Goal: Task Accomplishment & Management: Use online tool/utility

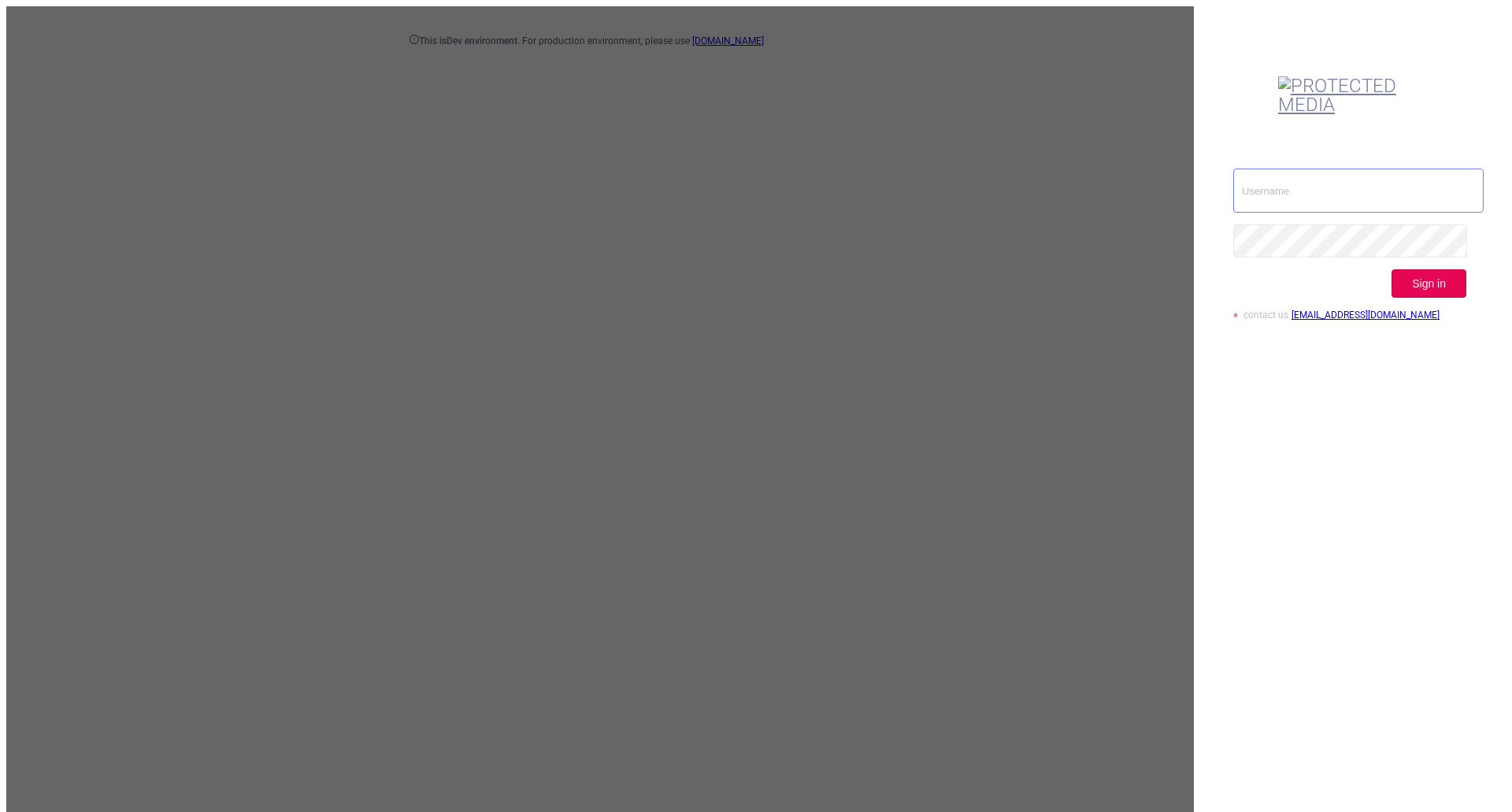
click at [1265, 169] on input "text" at bounding box center [1358, 190] width 251 height 44
click at [1312, 169] on input "text" at bounding box center [1358, 190] width 251 height 44
type input "ispasojevic@mediaocean.com"
click at [1463, 269] on button "Sign in" at bounding box center [1428, 283] width 75 height 28
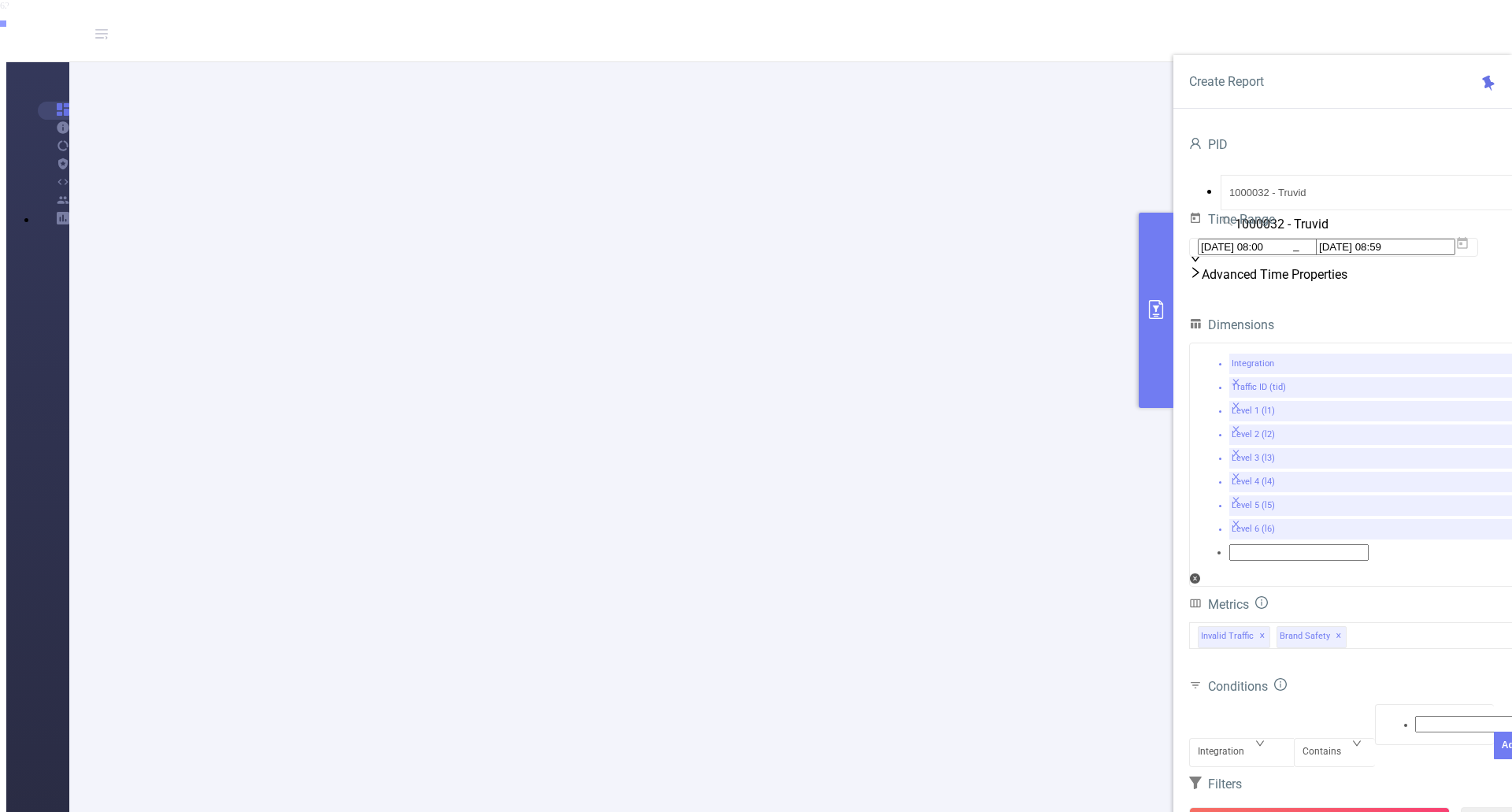
click at [1248, 287] on div "Advanced Time Properties" at bounding box center [1358, 274] width 338 height 25
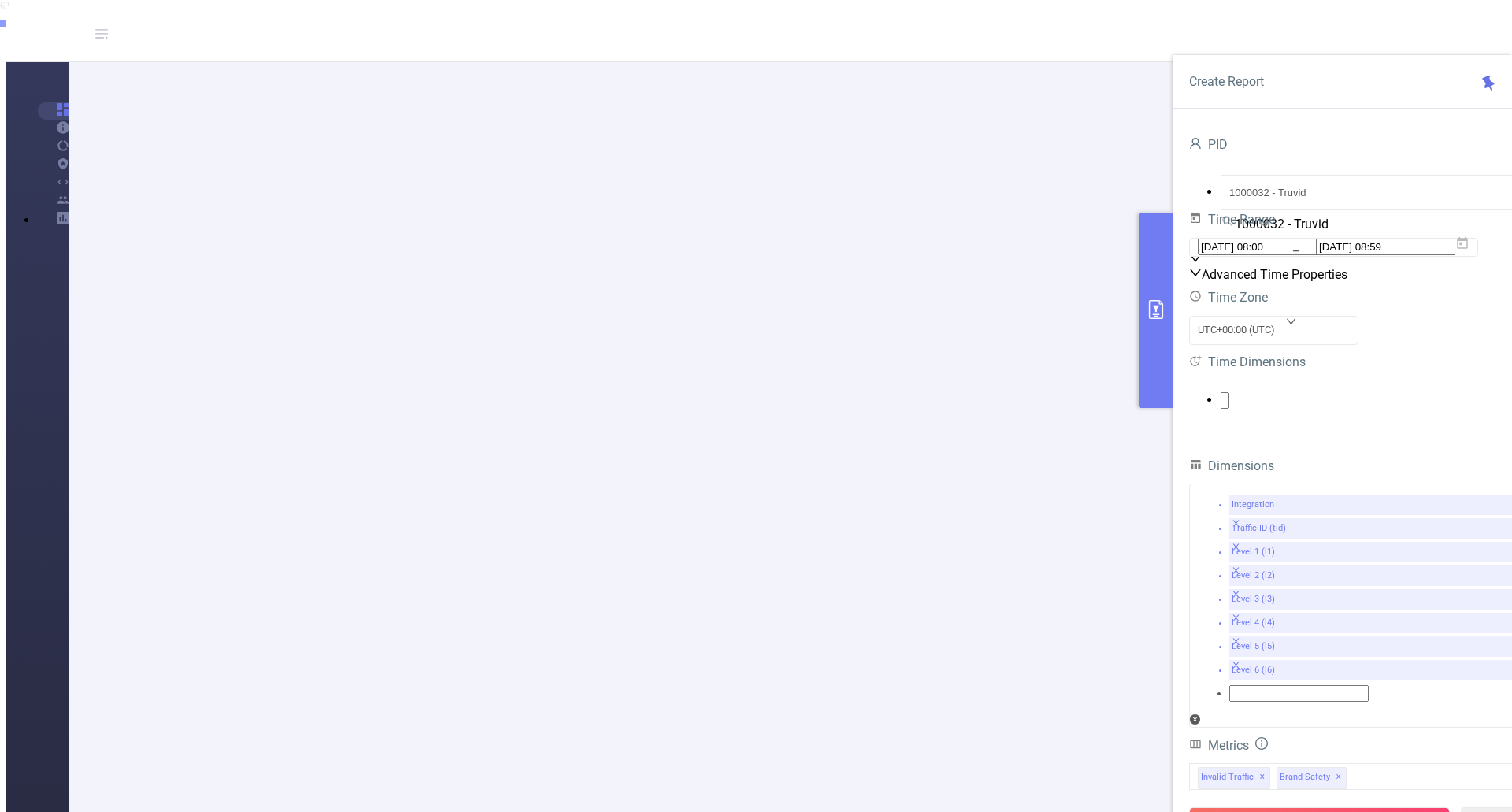
click at [1256, 409] on ul at bounding box center [1358, 400] width 338 height 17
click at [1239, 26] on li "Date (Example: 2025-09-05 )" at bounding box center [771, 20] width 1480 height 15
click at [31, 26] on span at bounding box center [31, 20] width 0 height 14
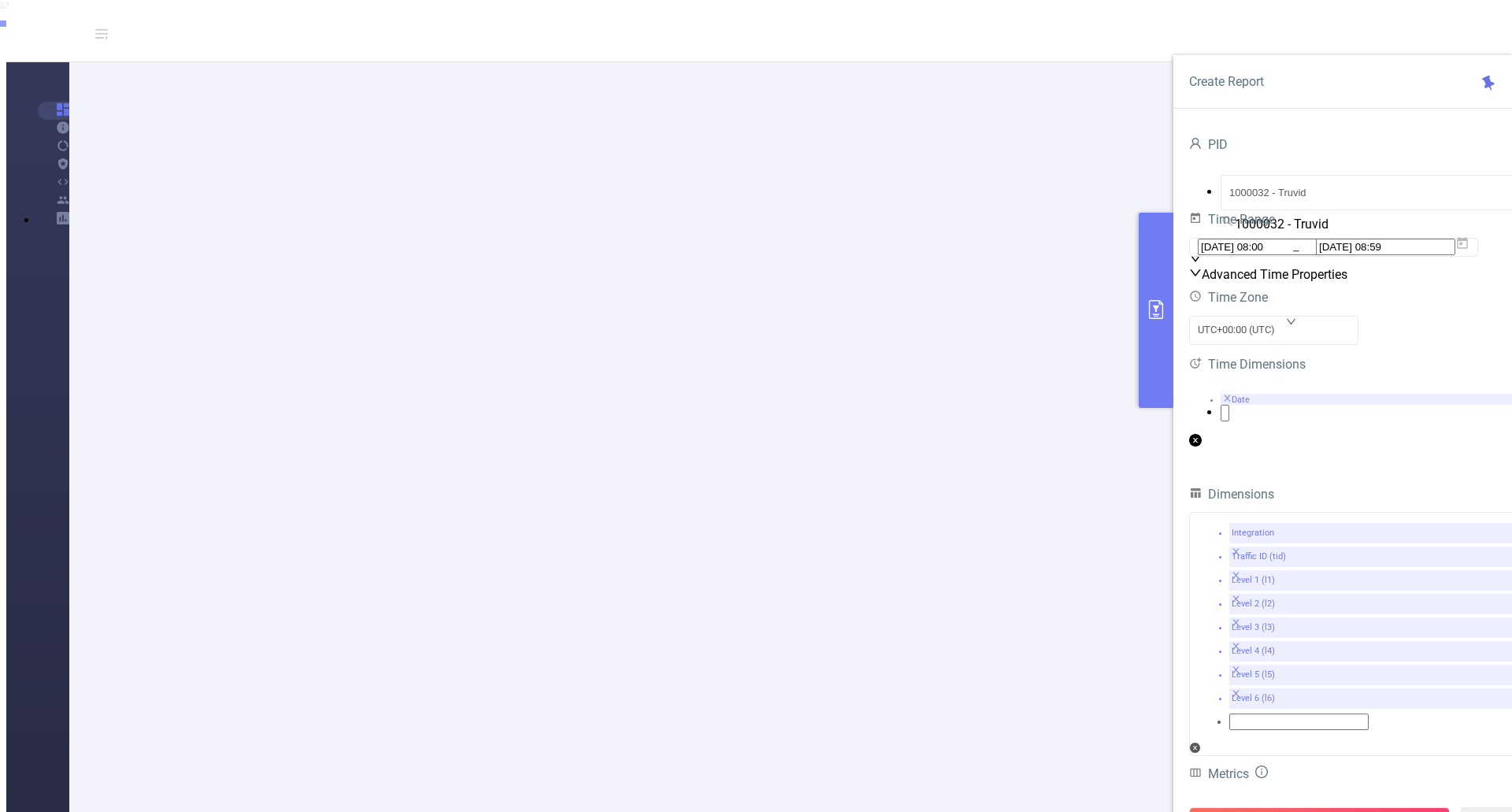
click at [1373, 378] on div "Time Dimensions" at bounding box center [1358, 364] width 338 height 26
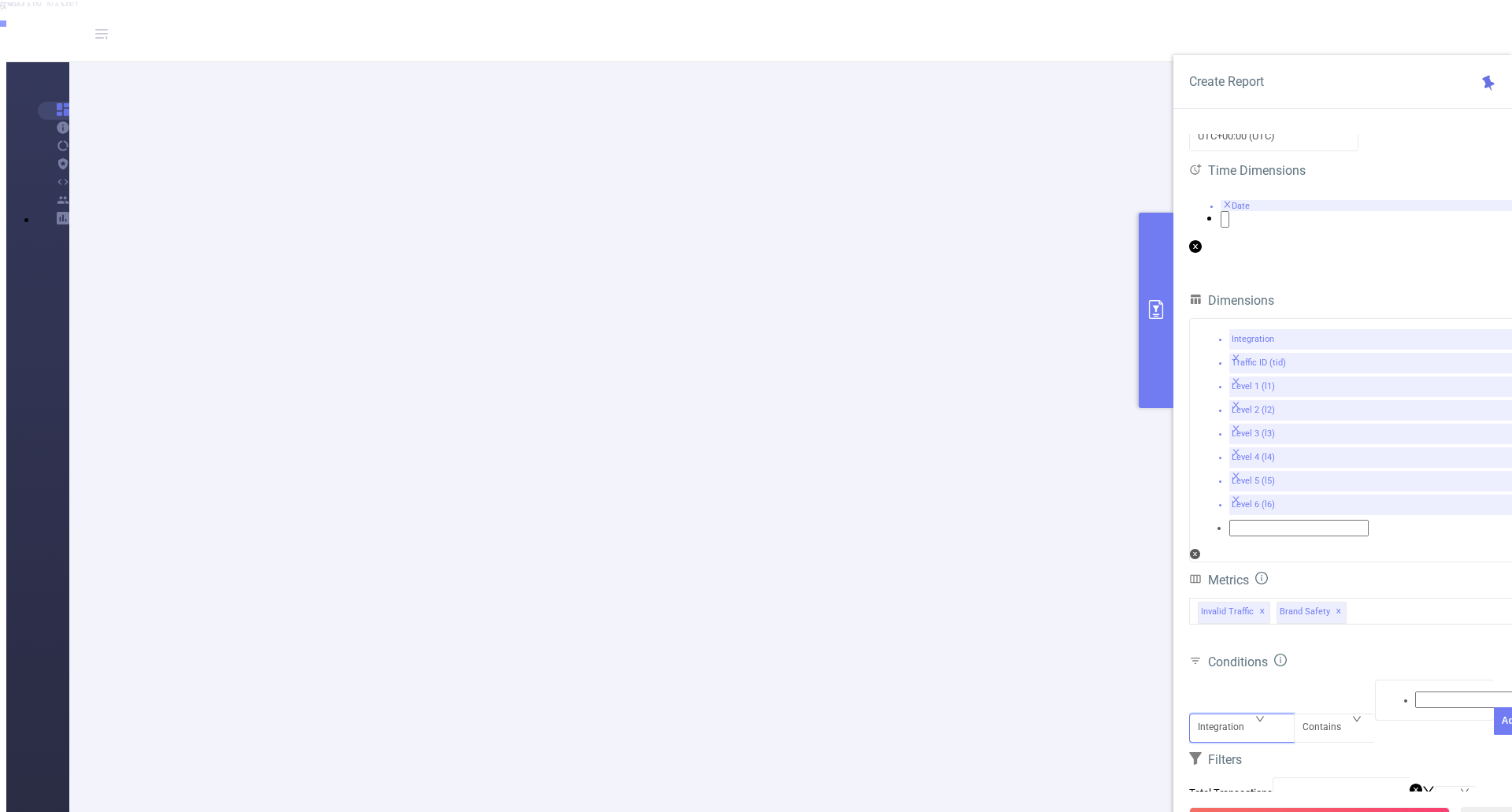
click at [1237, 714] on div "Integration" at bounding box center [1226, 727] width 58 height 26
click at [1240, 57] on li "Level 2 (l2)" at bounding box center [771, 51] width 1480 height 12
click at [1414, 692] on input at bounding box center [1484, 700] width 139 height 17
type input "vietnam"
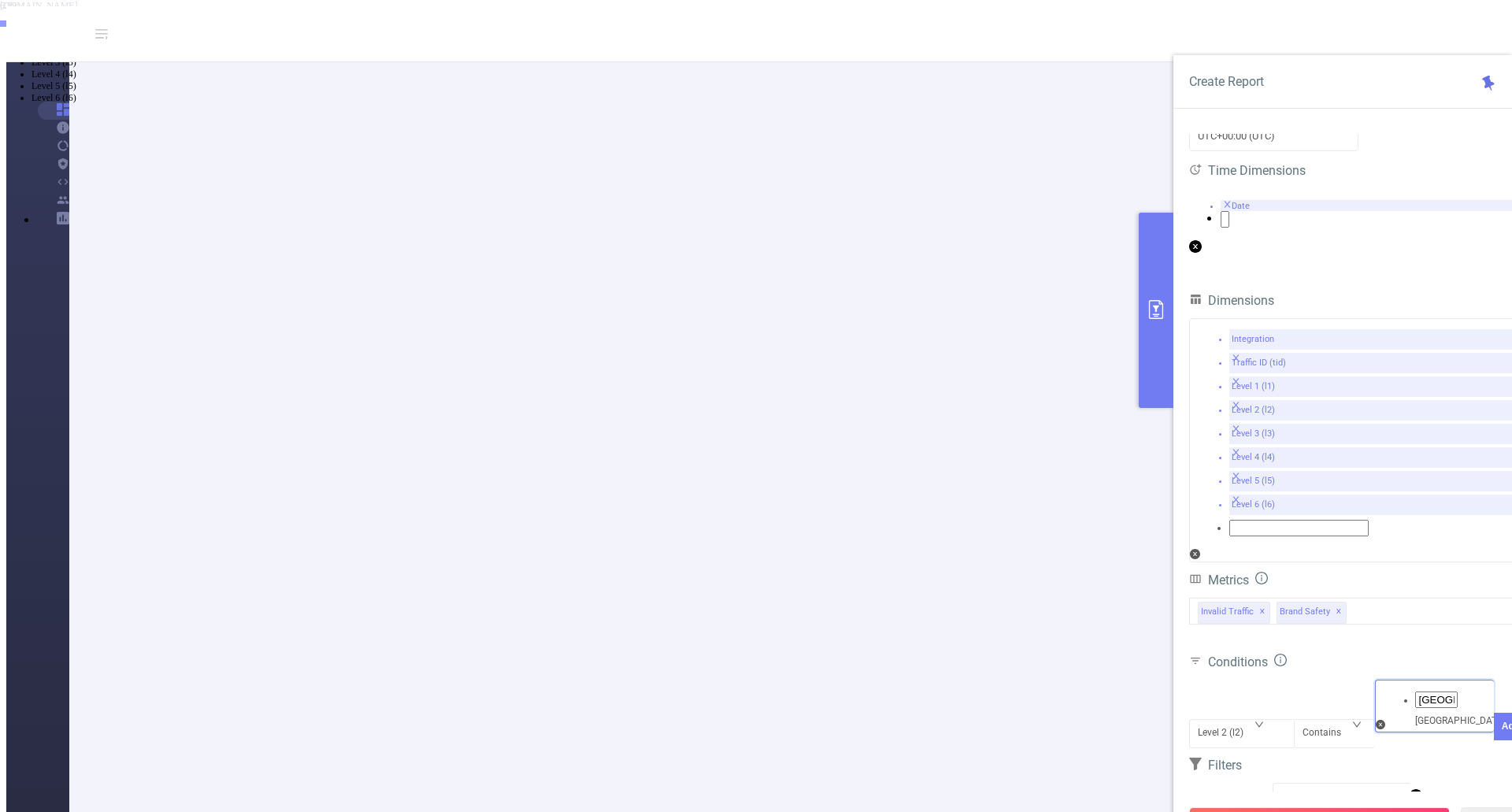
click at [1407, 22] on li "vietnam" at bounding box center [771, 16] width 1480 height 13
click at [1493, 737] on button "Add" at bounding box center [1510, 751] width 34 height 27
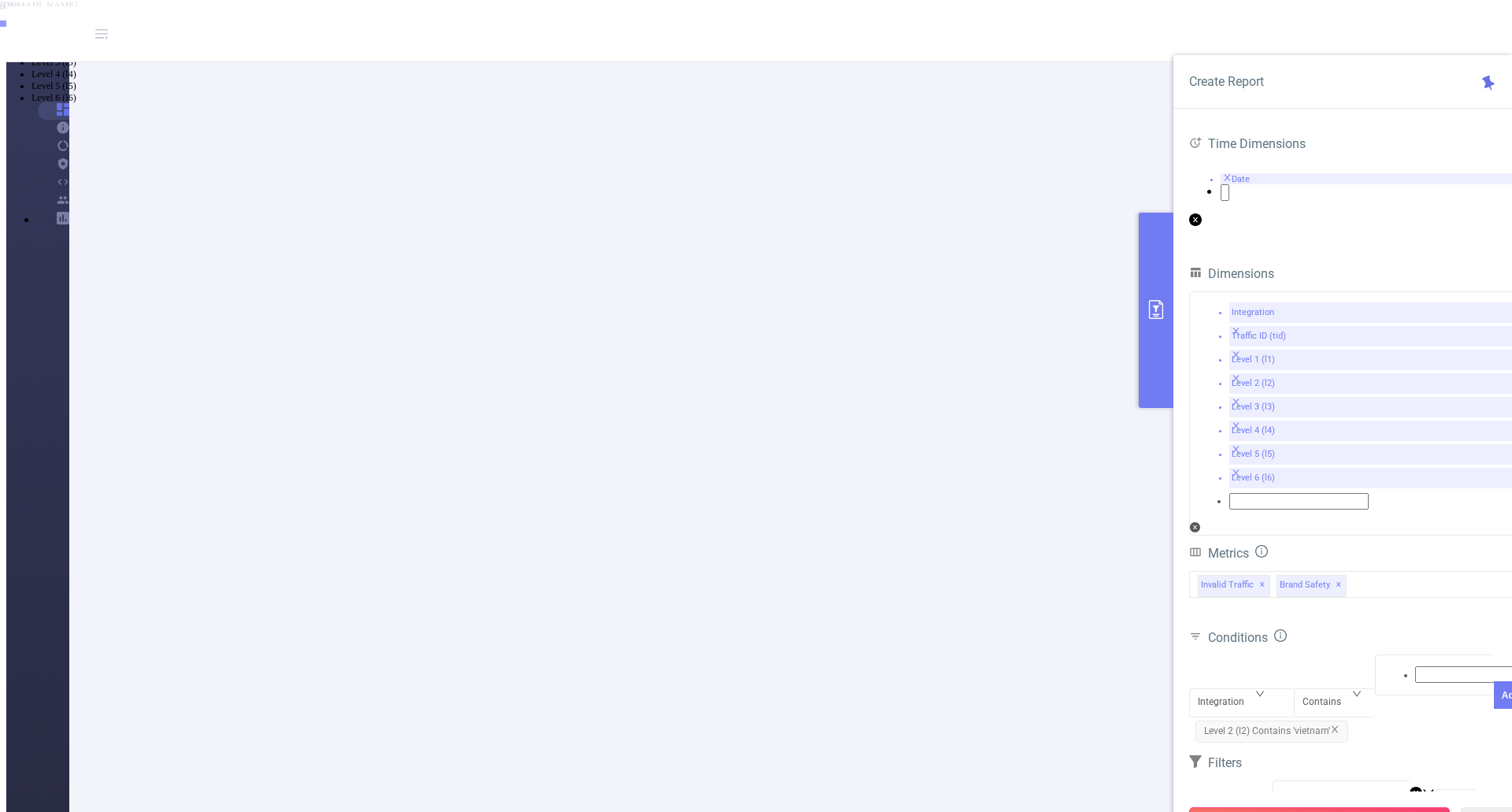
click at [1310, 807] on button "Run Report" at bounding box center [1319, 821] width 260 height 28
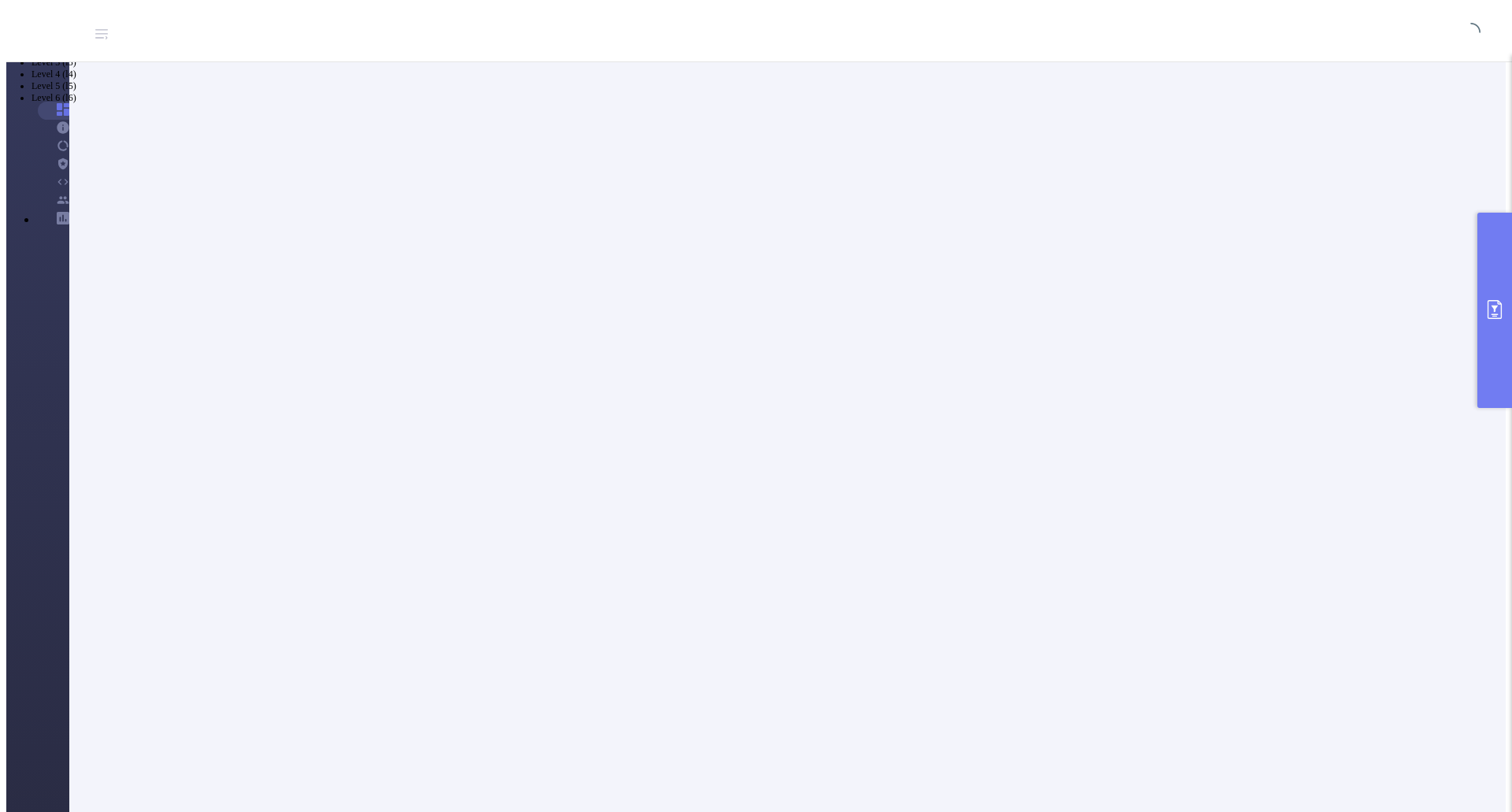
scroll to position [0, 0]
drag, startPoint x: 1494, startPoint y: 306, endPoint x: 1485, endPoint y: 308, distance: 9.2
click at [1495, 306] on icon "primary" at bounding box center [1494, 309] width 15 height 19
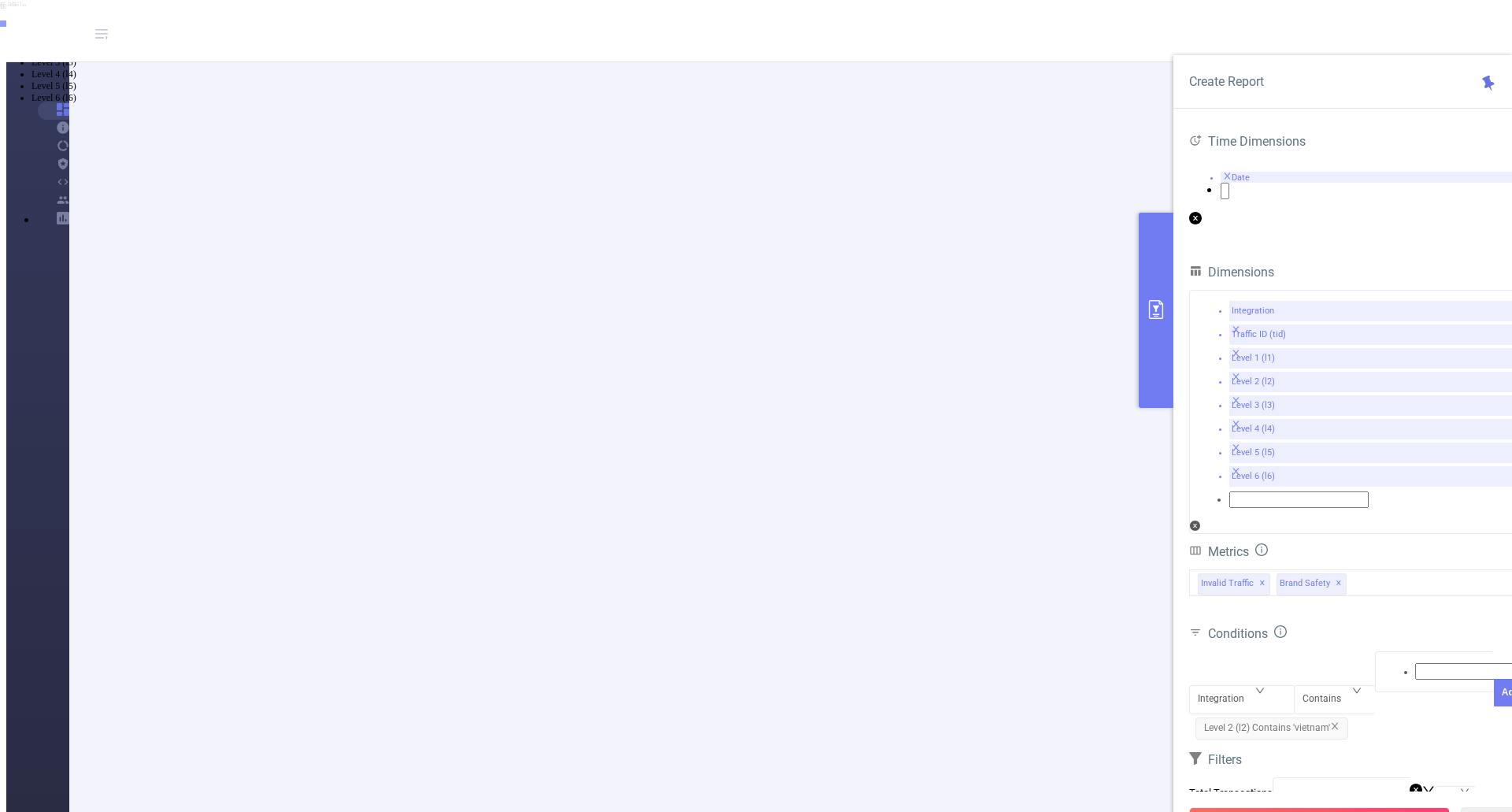
scroll to position [0, 428]
click at [1114, 516] on li "40 / page" at bounding box center [772, 508] width 1468 height 15
click at [1363, 570] on div "Invalid Traffic ✕ Brand Safety ✕" at bounding box center [1358, 583] width 338 height 26
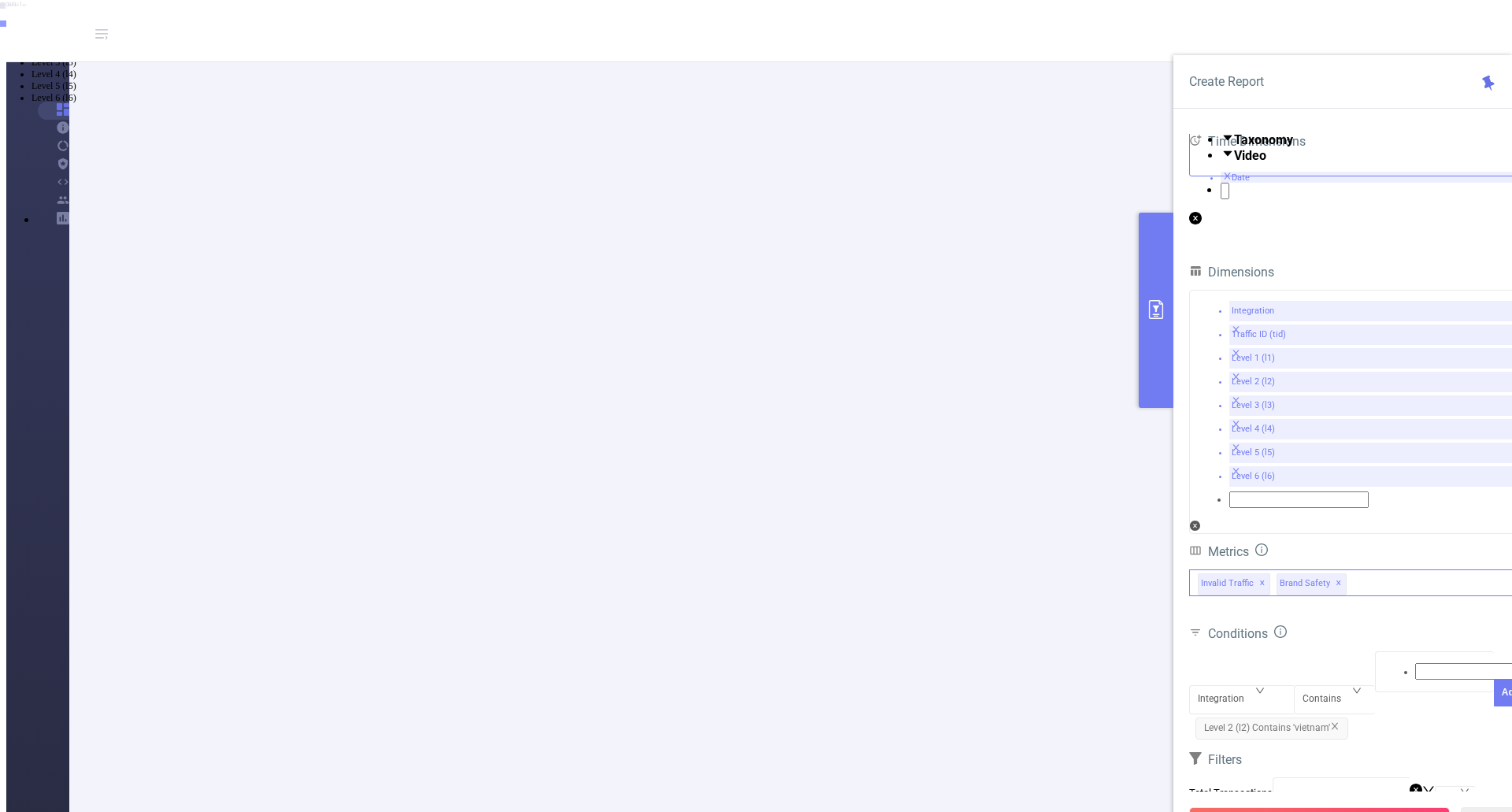
click at [1221, 147] on li "Taxonomy" at bounding box center [1374, 140] width 307 height 16
click at [1234, 147] on span at bounding box center [1234, 140] width 0 height 15
click at [1293, 807] on button "Run Report" at bounding box center [1319, 821] width 260 height 28
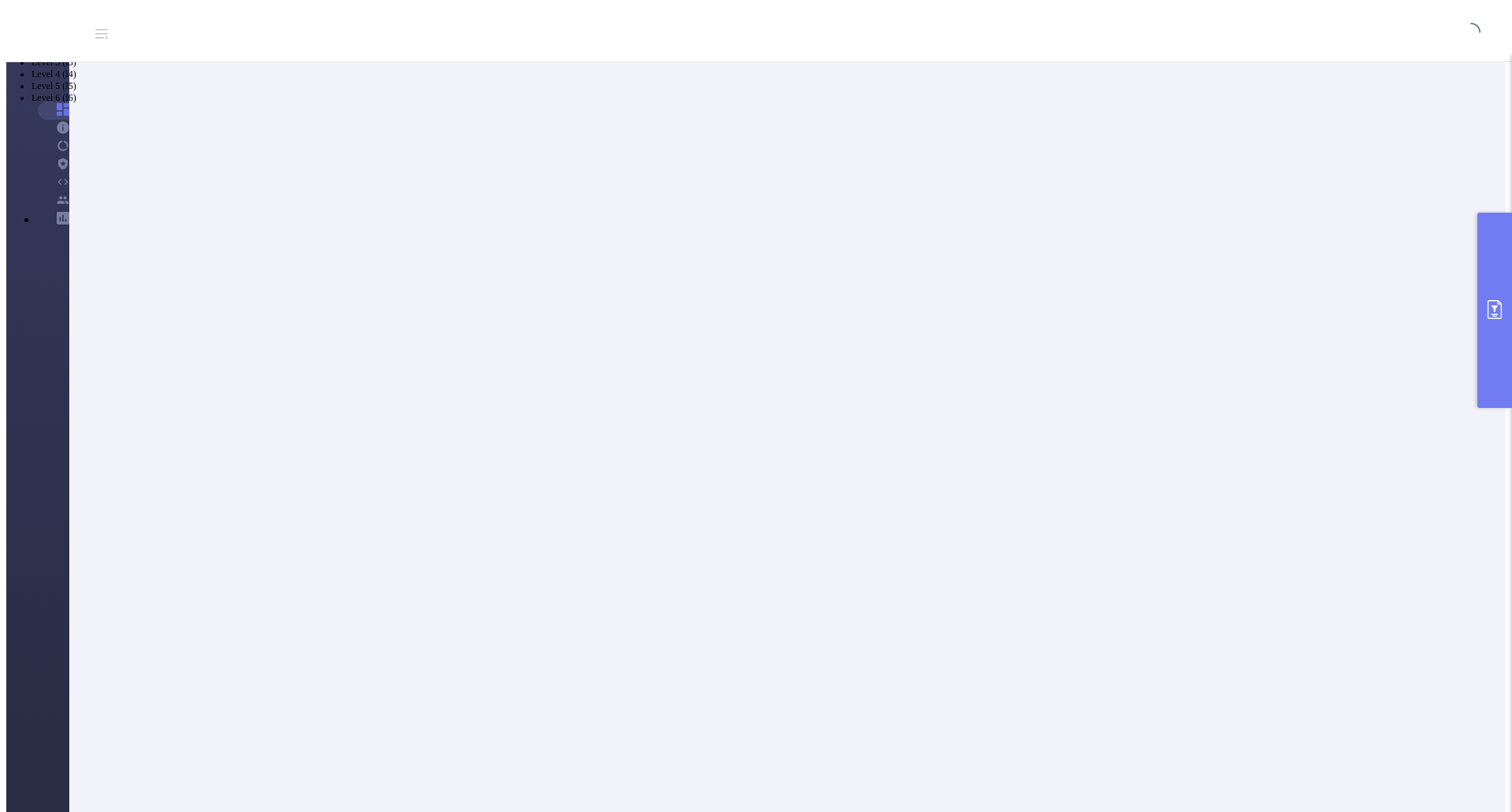
scroll to position [0, 0]
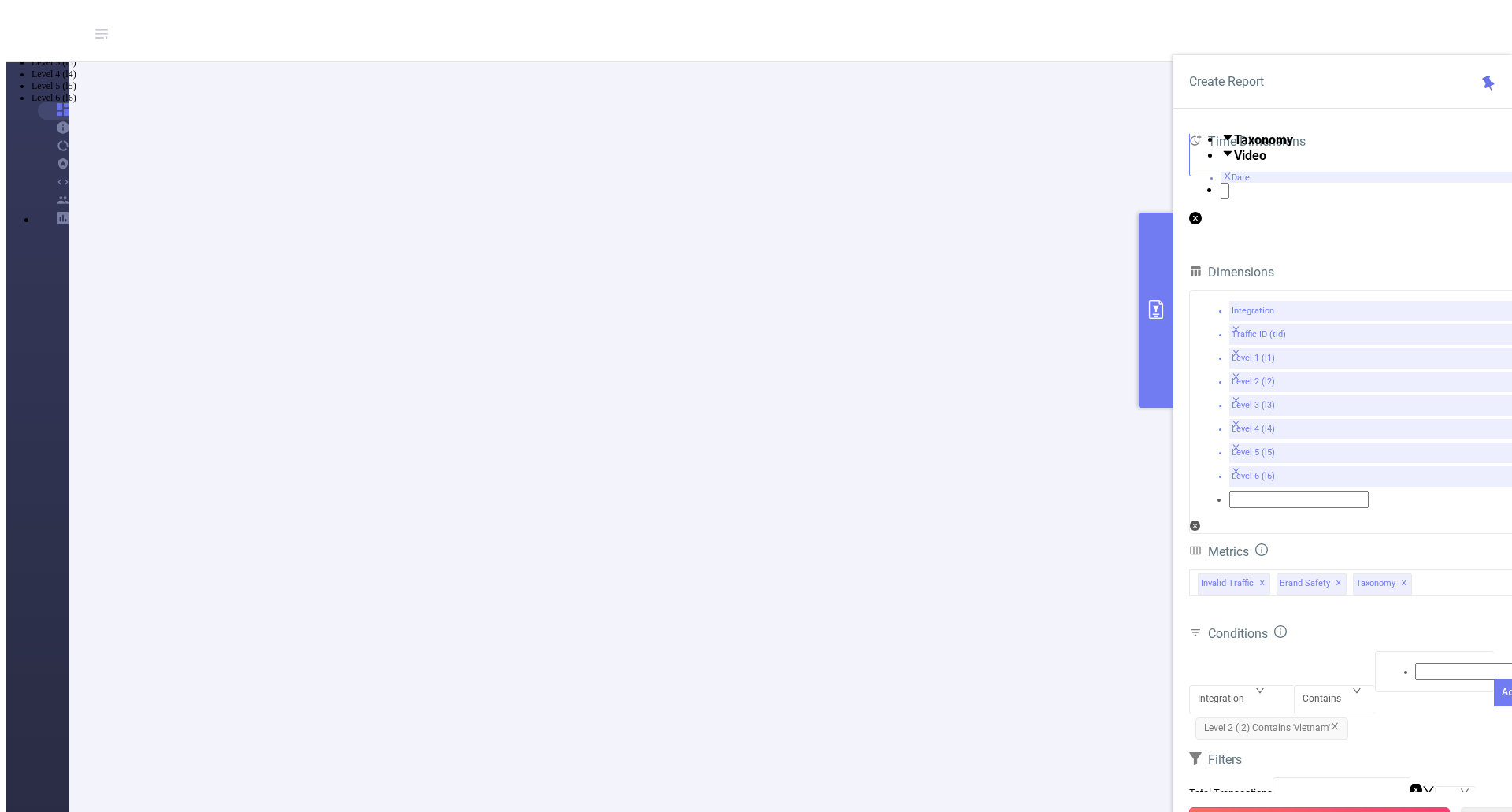
click at [1319, 807] on button "Run Report" at bounding box center [1319, 821] width 260 height 28
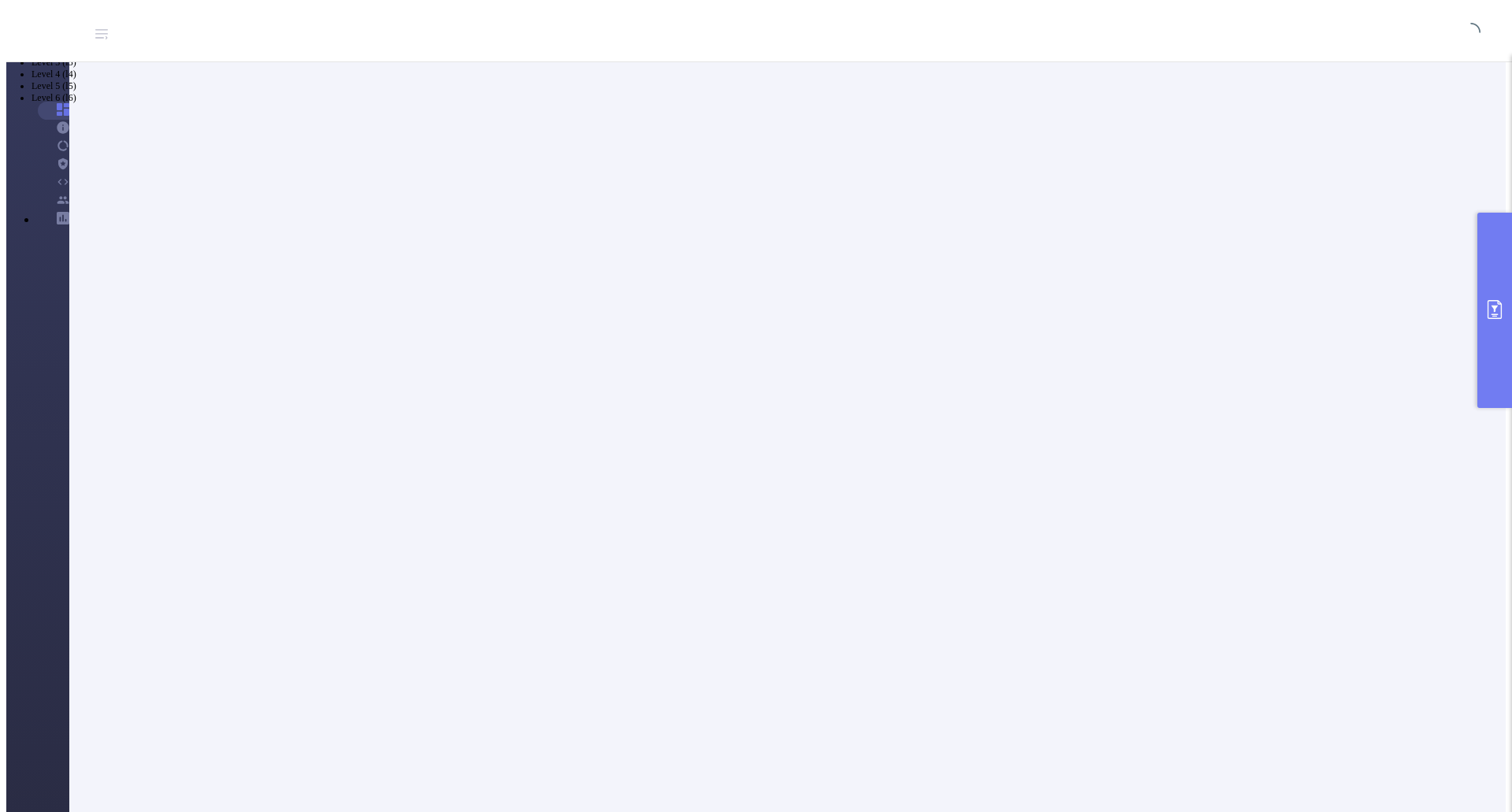
click at [1490, 306] on icon "primary" at bounding box center [1493, 309] width 19 height 19
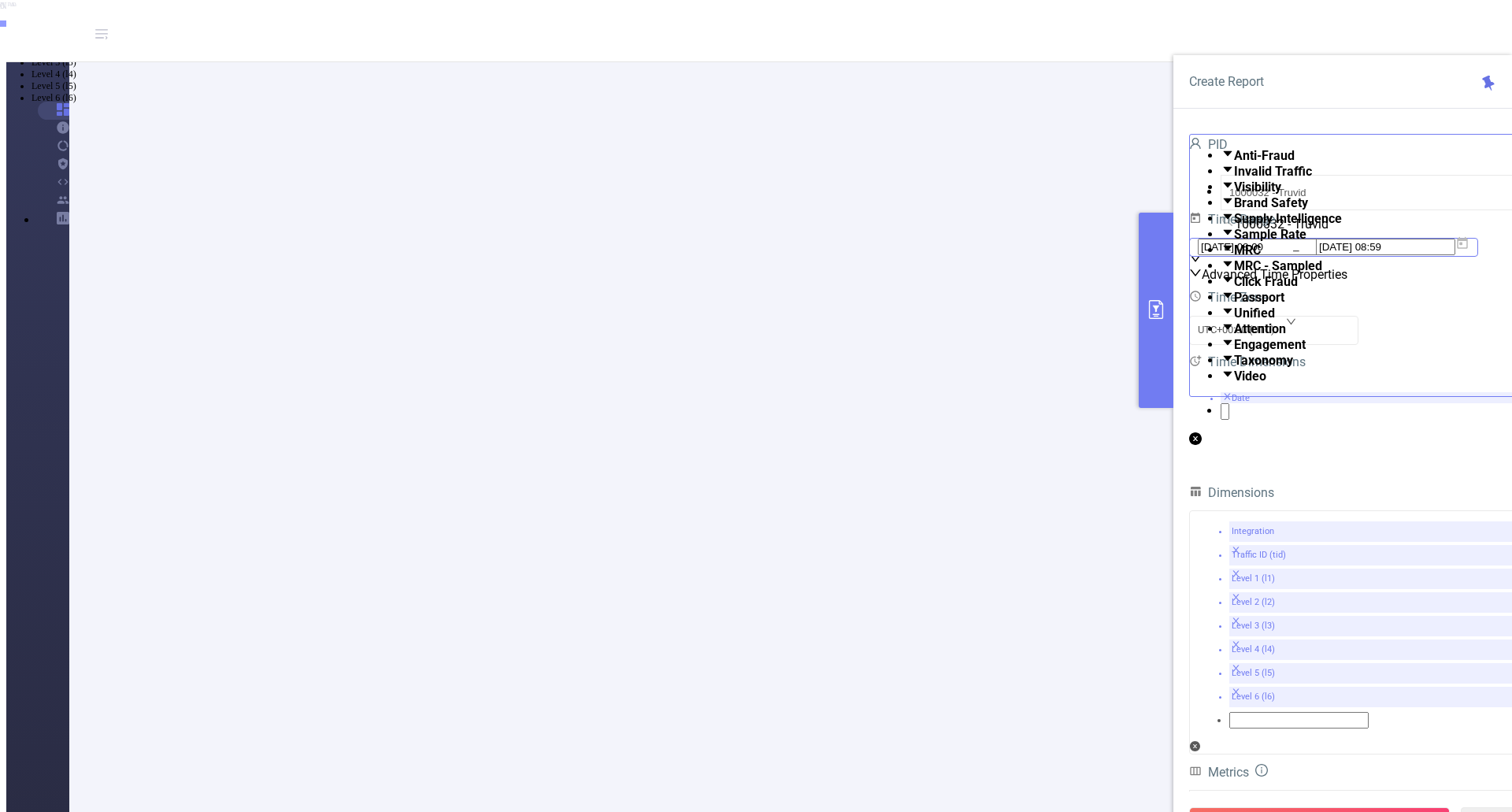
click at [1395, 256] on input "2025-09-05 08:59" at bounding box center [1385, 247] width 139 height 17
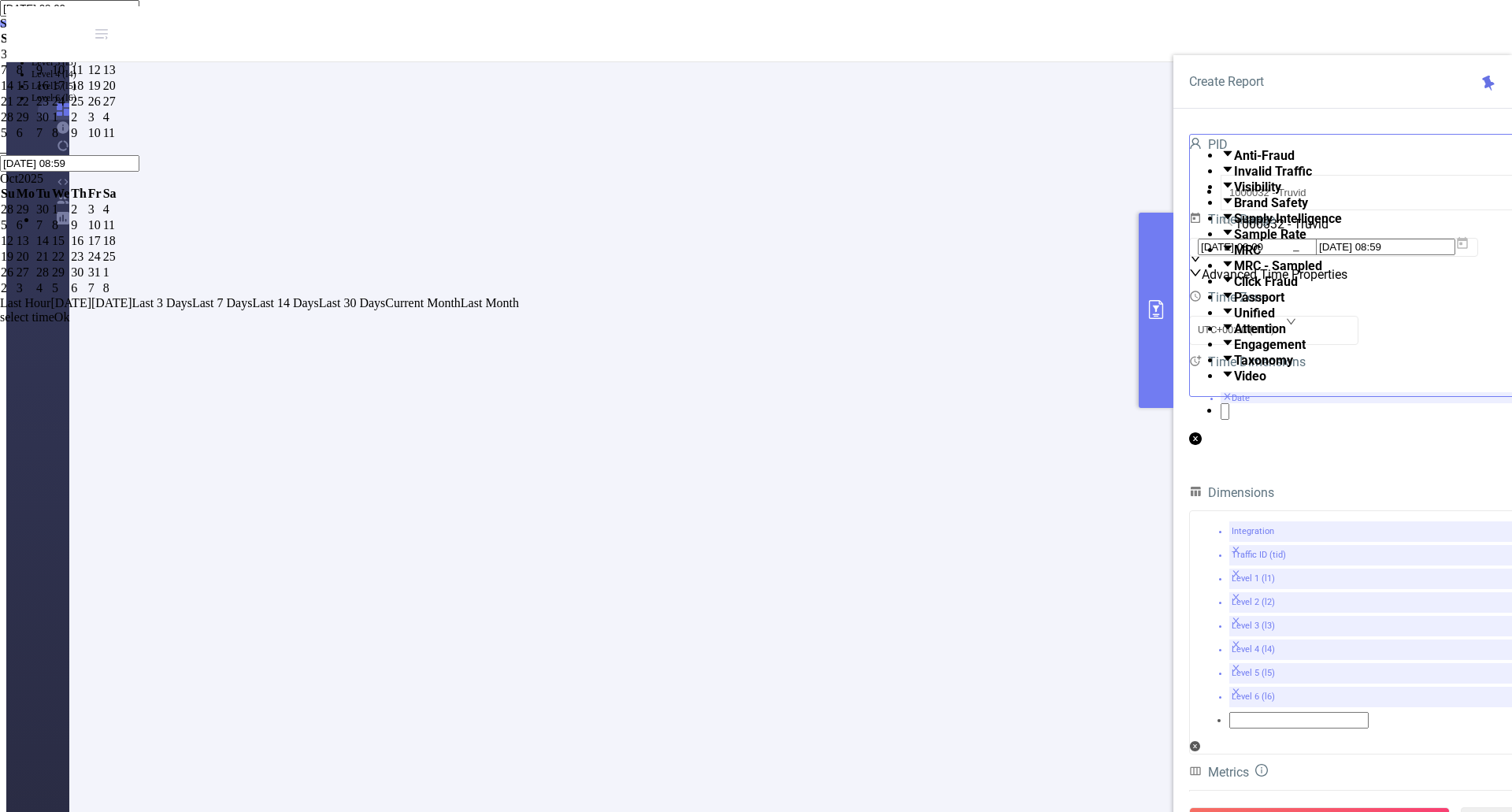
click at [133, 309] on span "Yesterday" at bounding box center [112, 303] width 41 height 14
type input "2025-09-04 00:00"
type input "[DATE] 23:59"
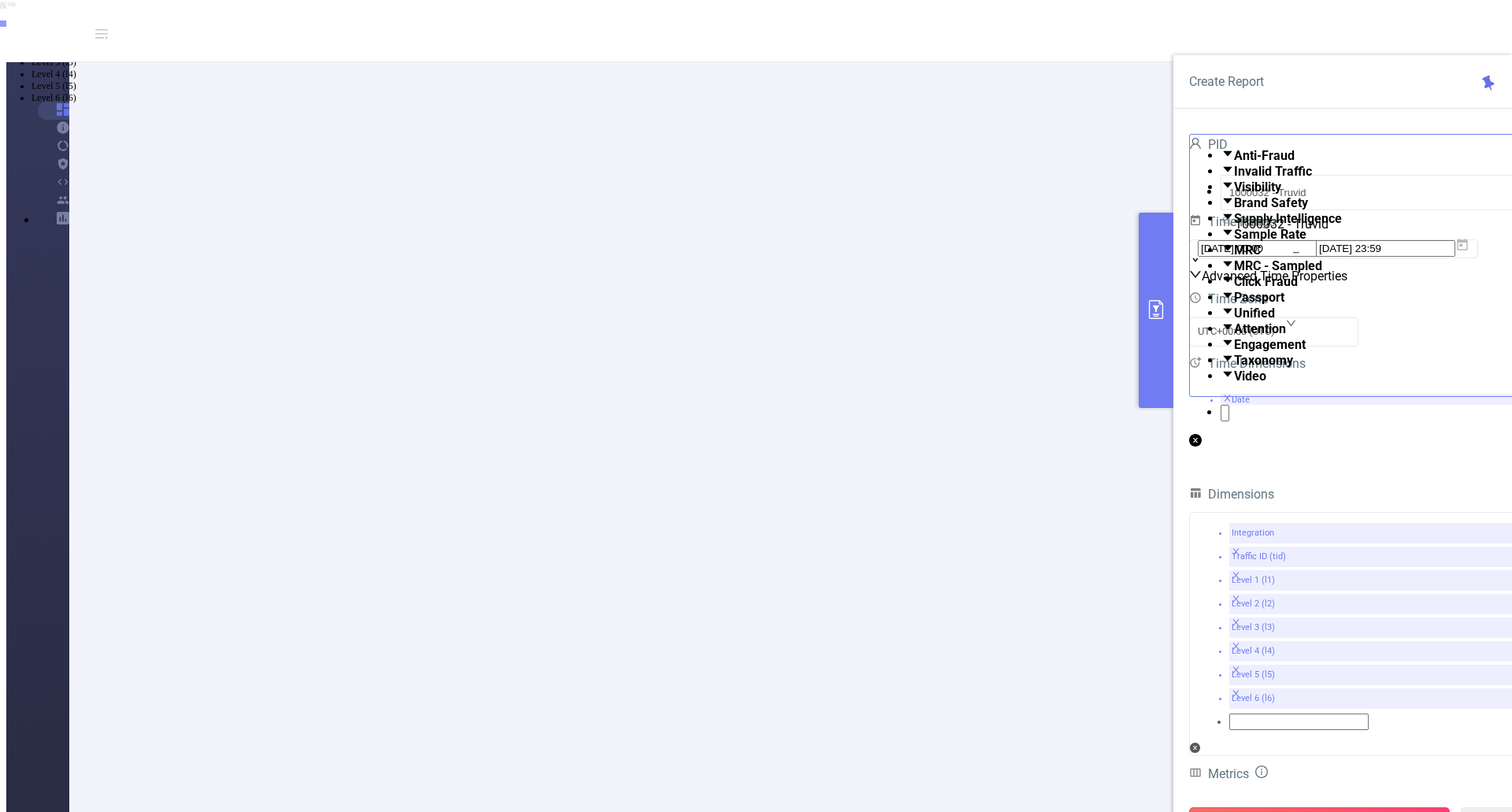
click at [1317, 807] on button "Run Report" at bounding box center [1319, 821] width 260 height 28
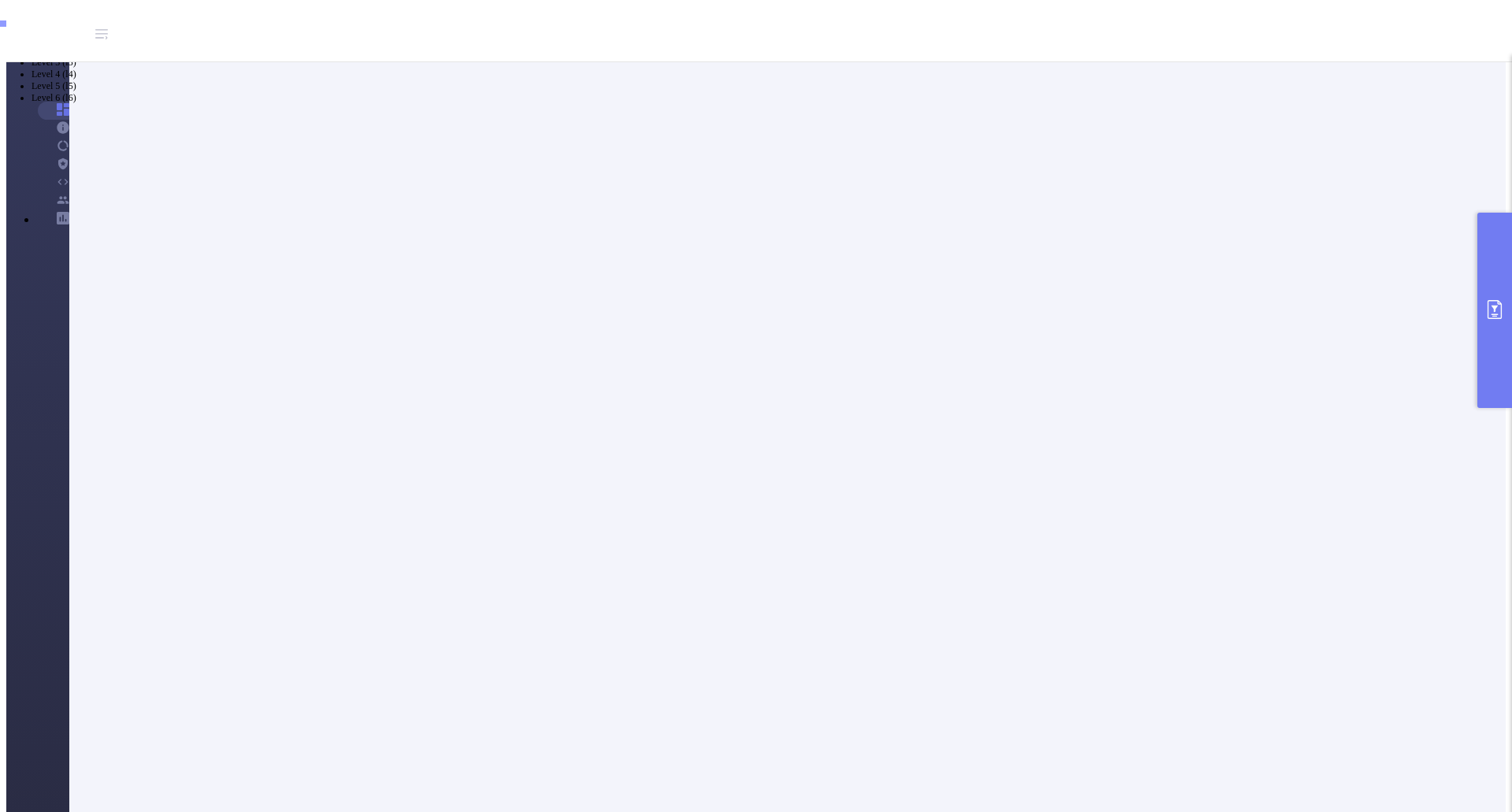
click at [1496, 321] on button "primary" at bounding box center [1494, 310] width 35 height 195
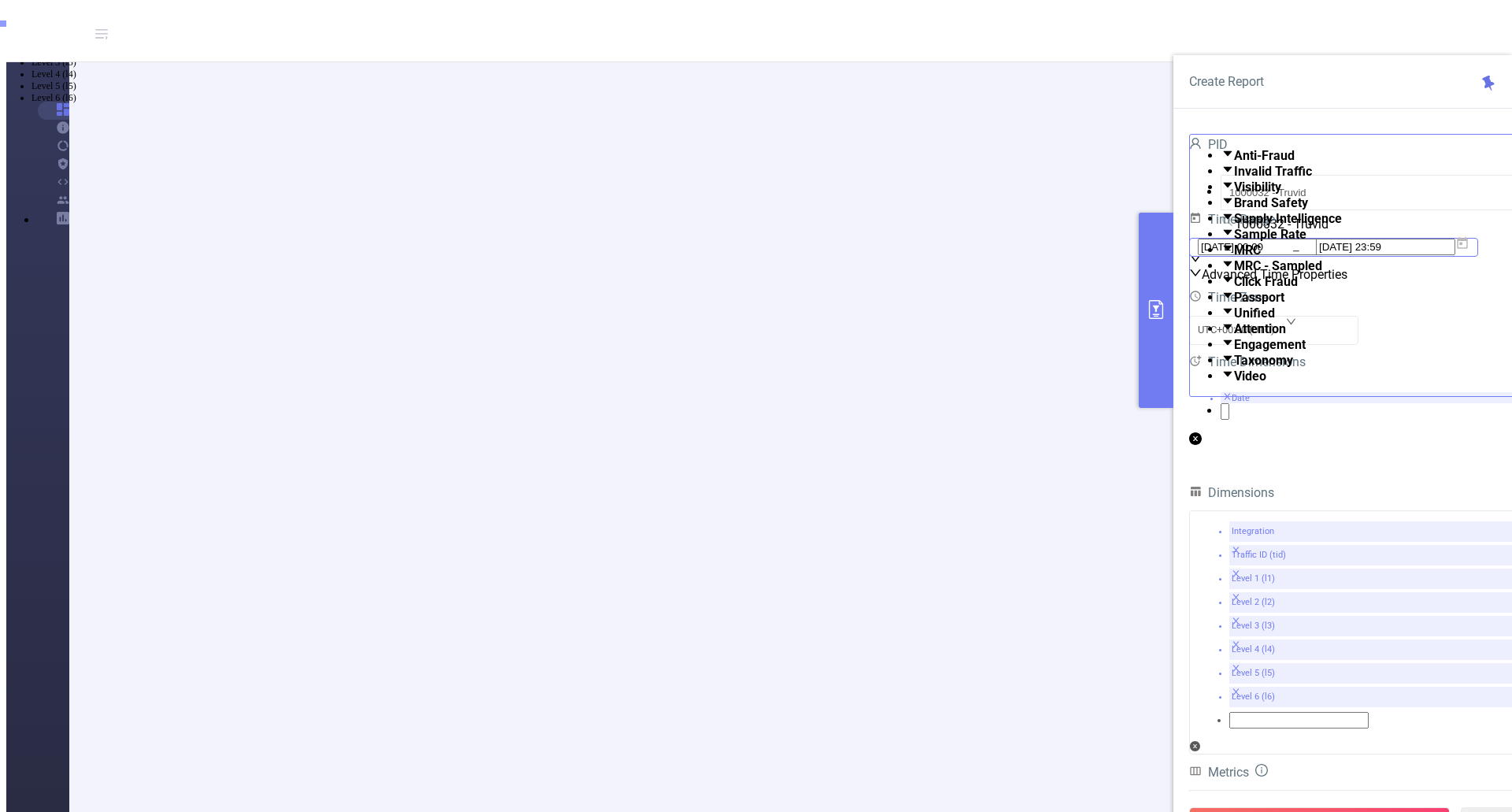
click at [1469, 251] on icon at bounding box center [1462, 243] width 15 height 15
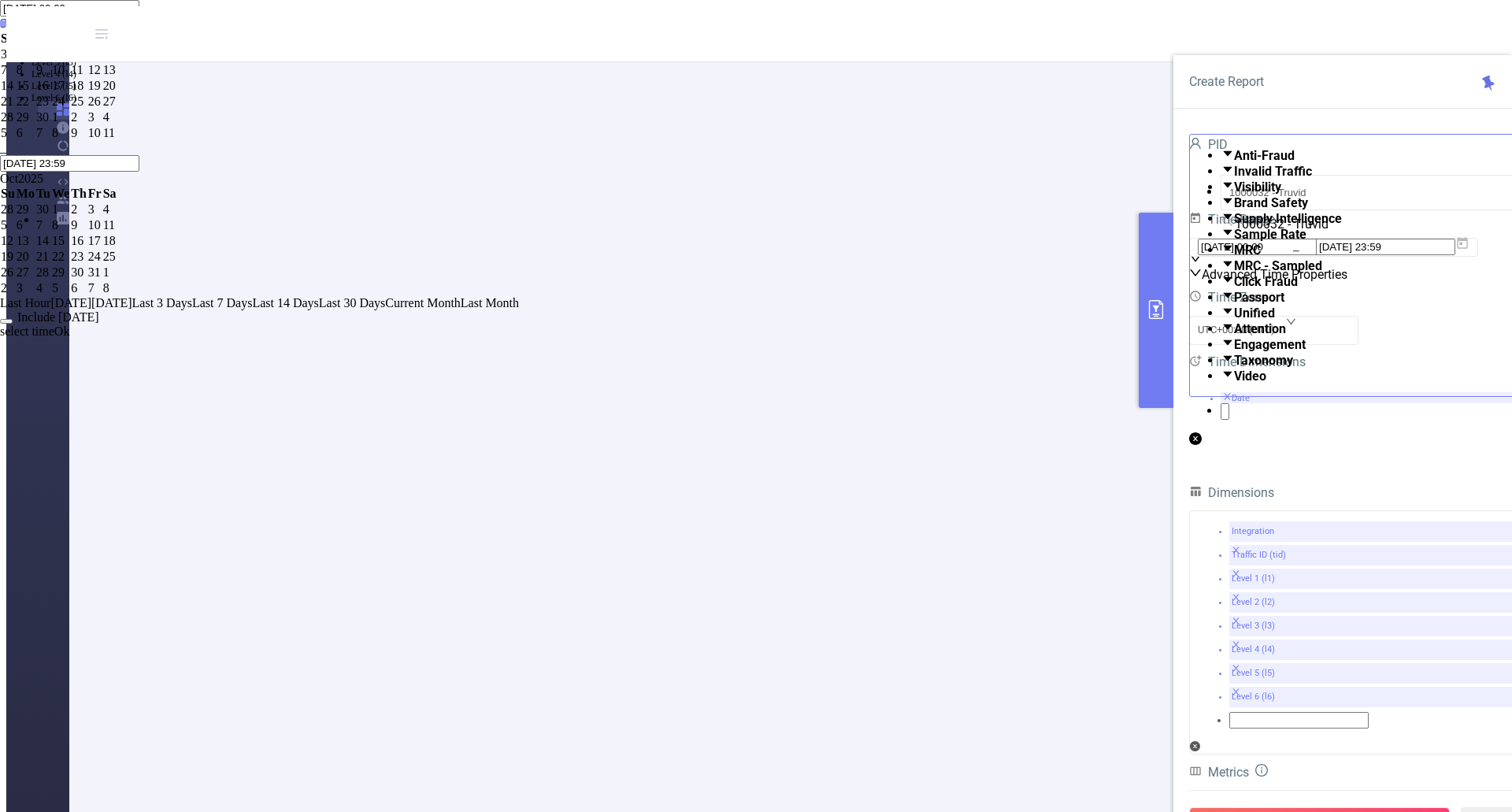
click at [192, 309] on span "Last 3 Days" at bounding box center [162, 303] width 60 height 14
type input "[DATE] 00:00"
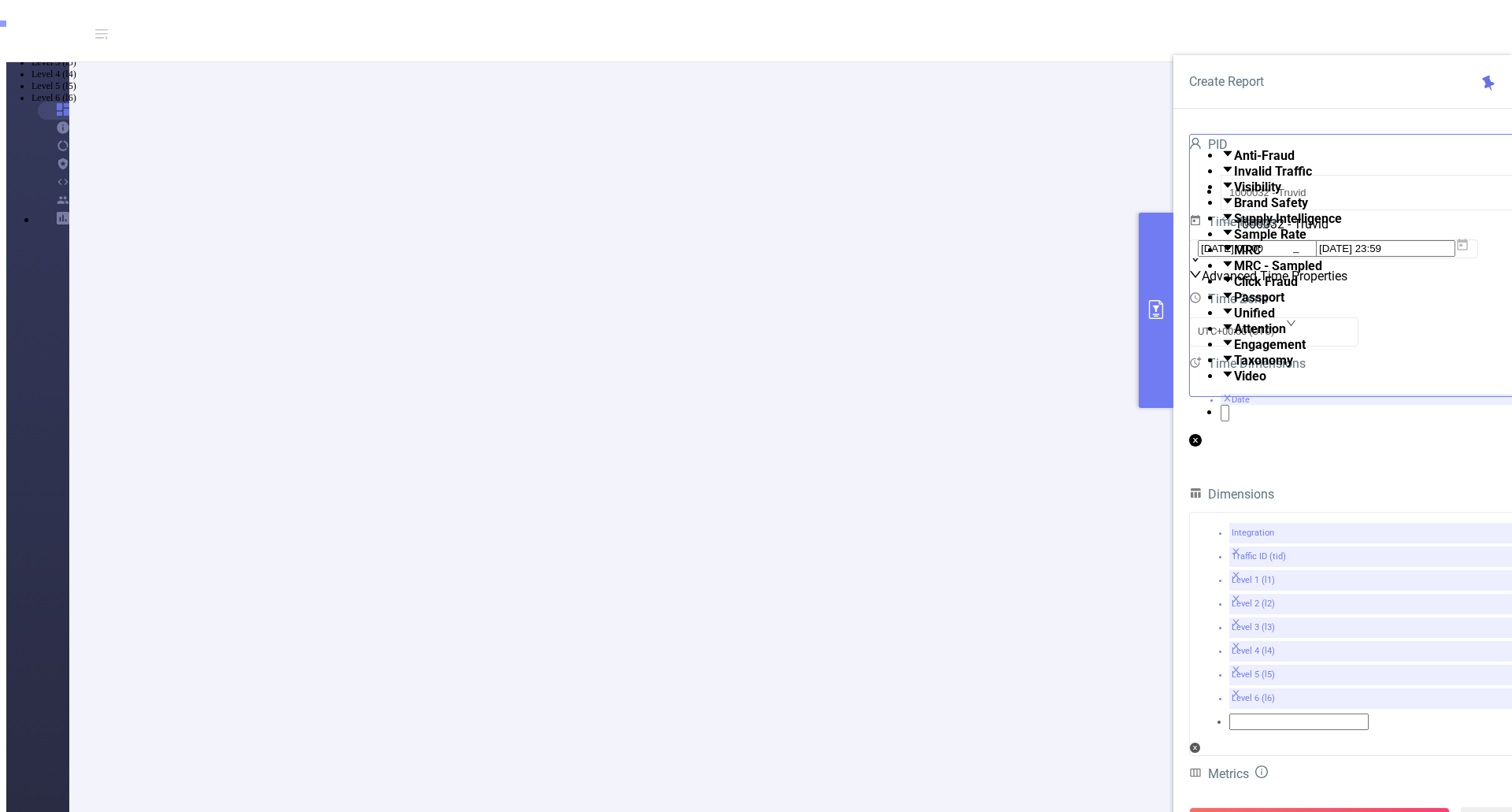
click at [1366, 807] on button "Run Report" at bounding box center [1319, 821] width 260 height 28
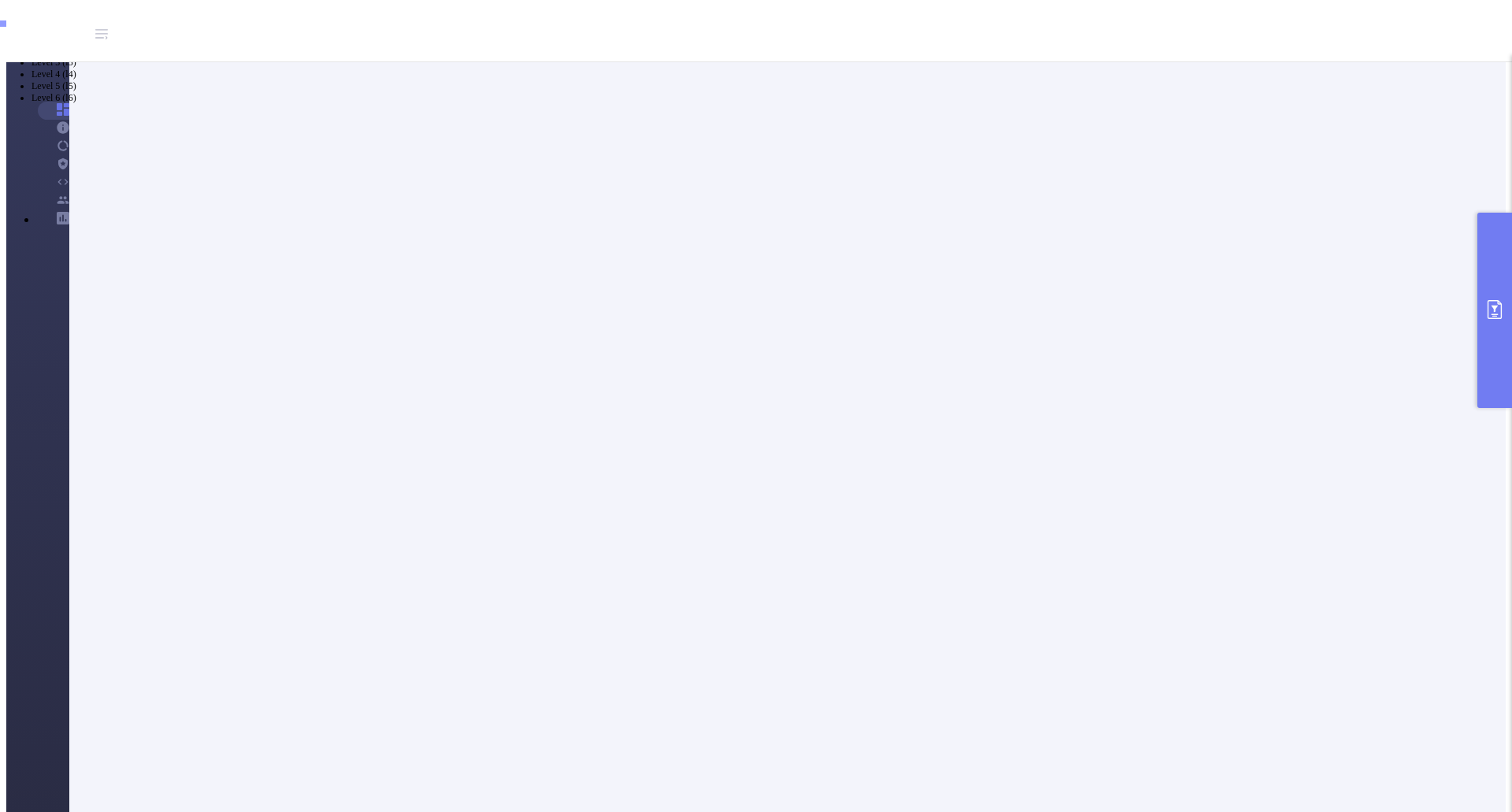
click at [1489, 327] on button "primary" at bounding box center [1494, 310] width 35 height 195
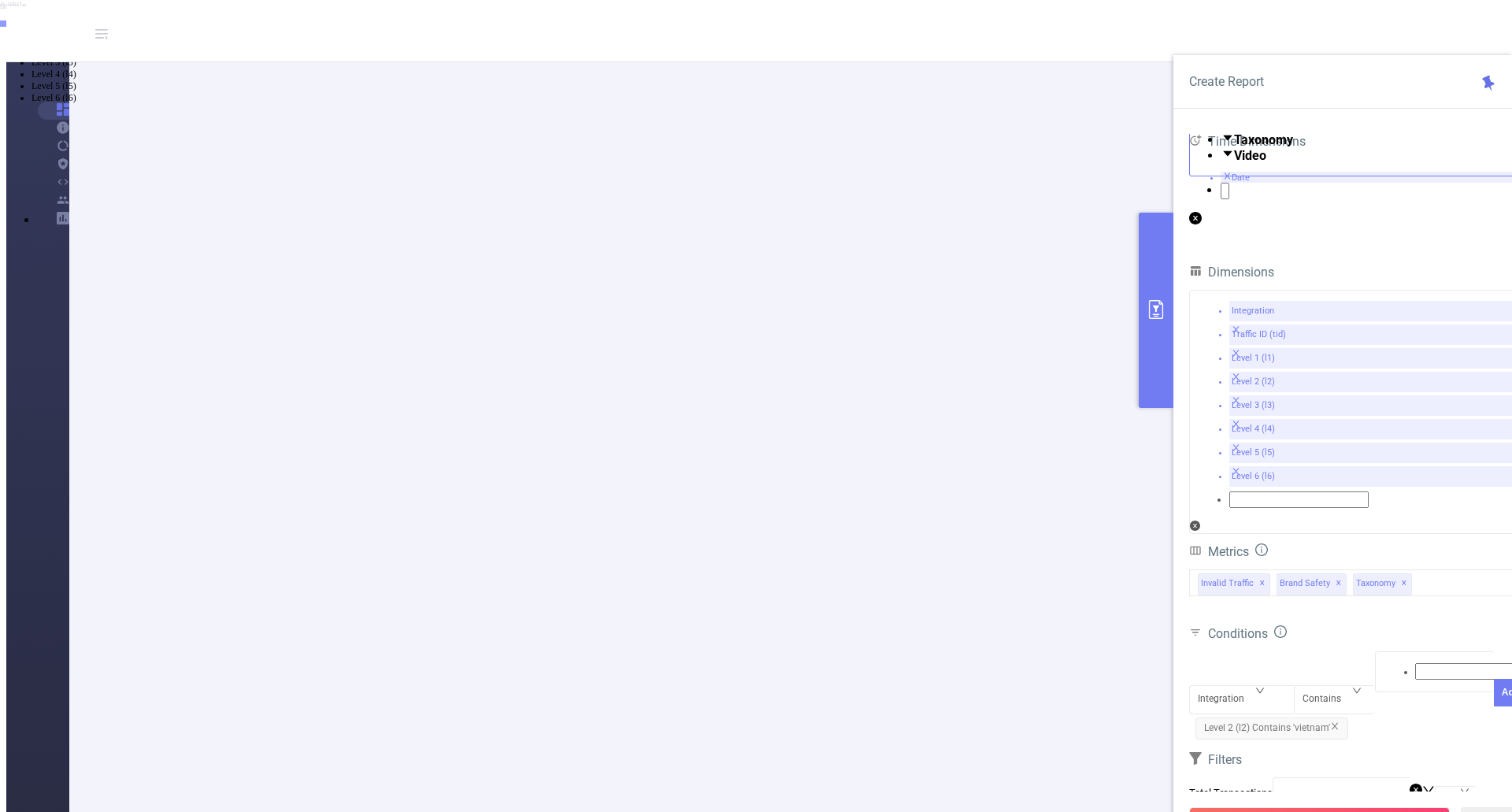
scroll to position [236, 0]
click at [1252, 686] on div "Integration" at bounding box center [1226, 699] width 58 height 26
click at [1245, 68] on li "Level 3 (l3)" at bounding box center [771, 62] width 1480 height 12
click at [1390, 662] on div at bounding box center [1434, 671] width 102 height 20
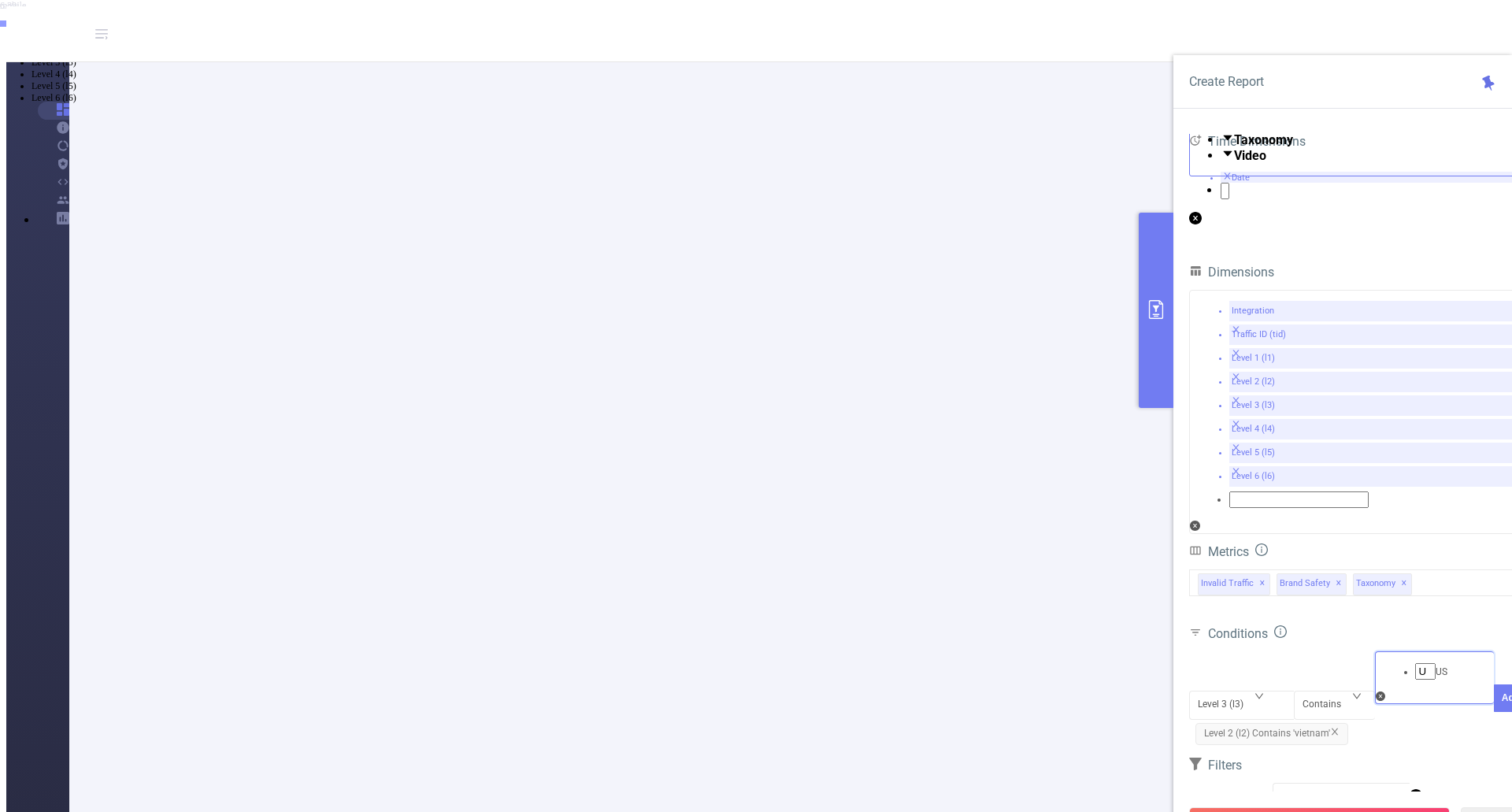
type input "US"
click at [1414, 22] on li "US" at bounding box center [771, 16] width 1480 height 13
click at [1493, 709] on button "Add" at bounding box center [1510, 722] width 34 height 27
click at [1324, 807] on button "Run Report" at bounding box center [1319, 821] width 260 height 28
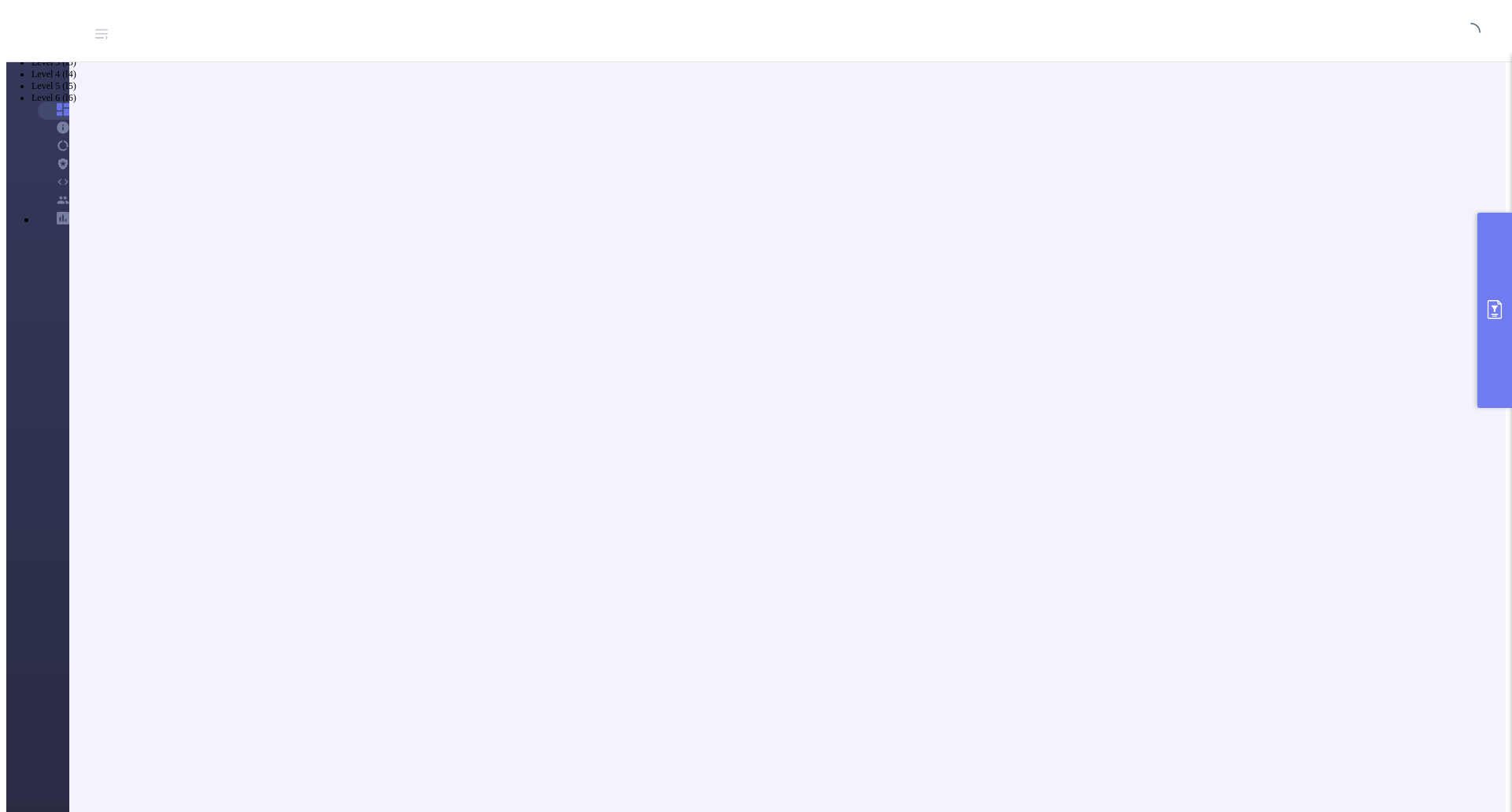
scroll to position [0, 0]
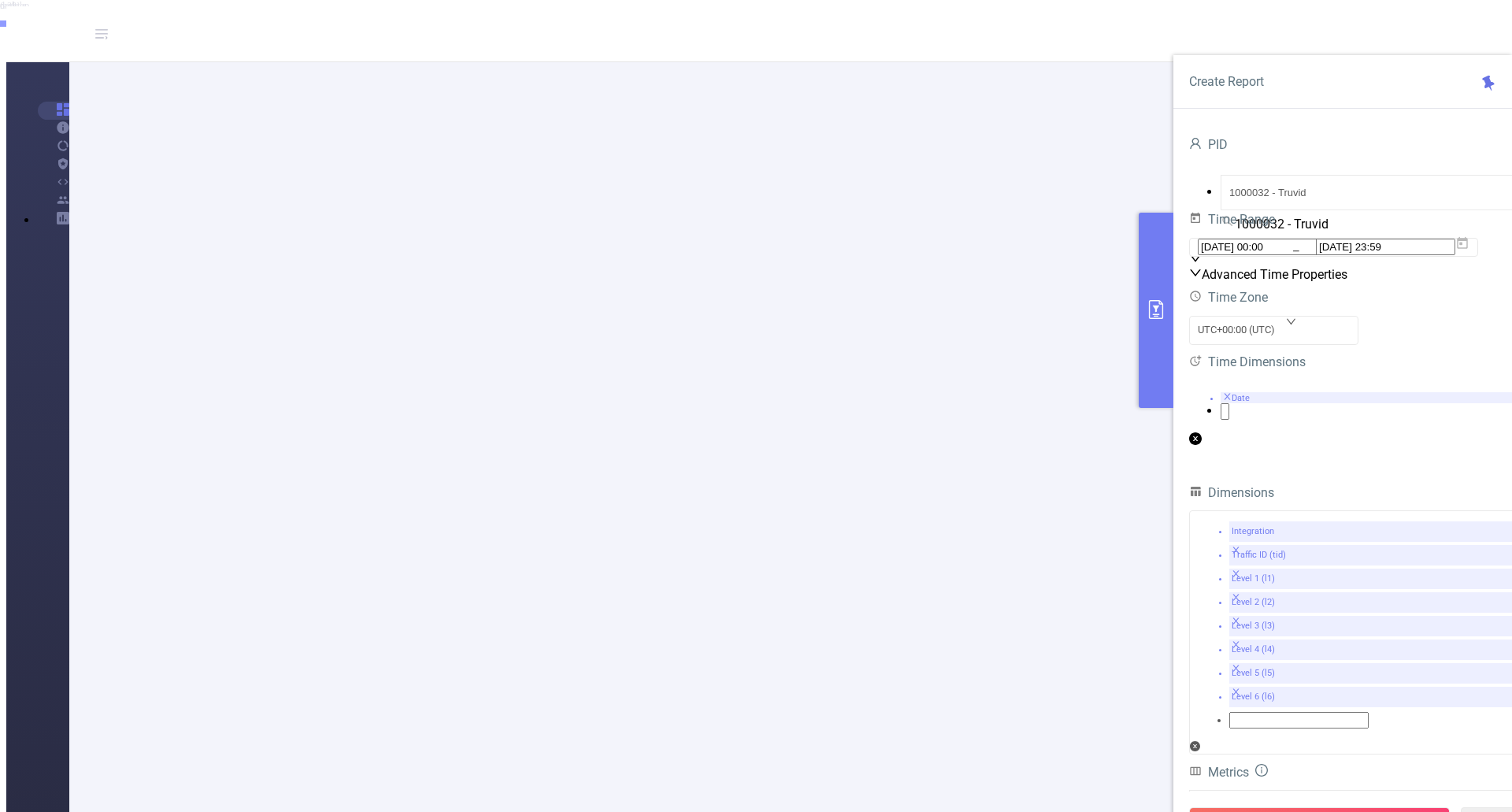
click at [1231, 401] on icon "icon: close" at bounding box center [1226, 396] width 9 height 9
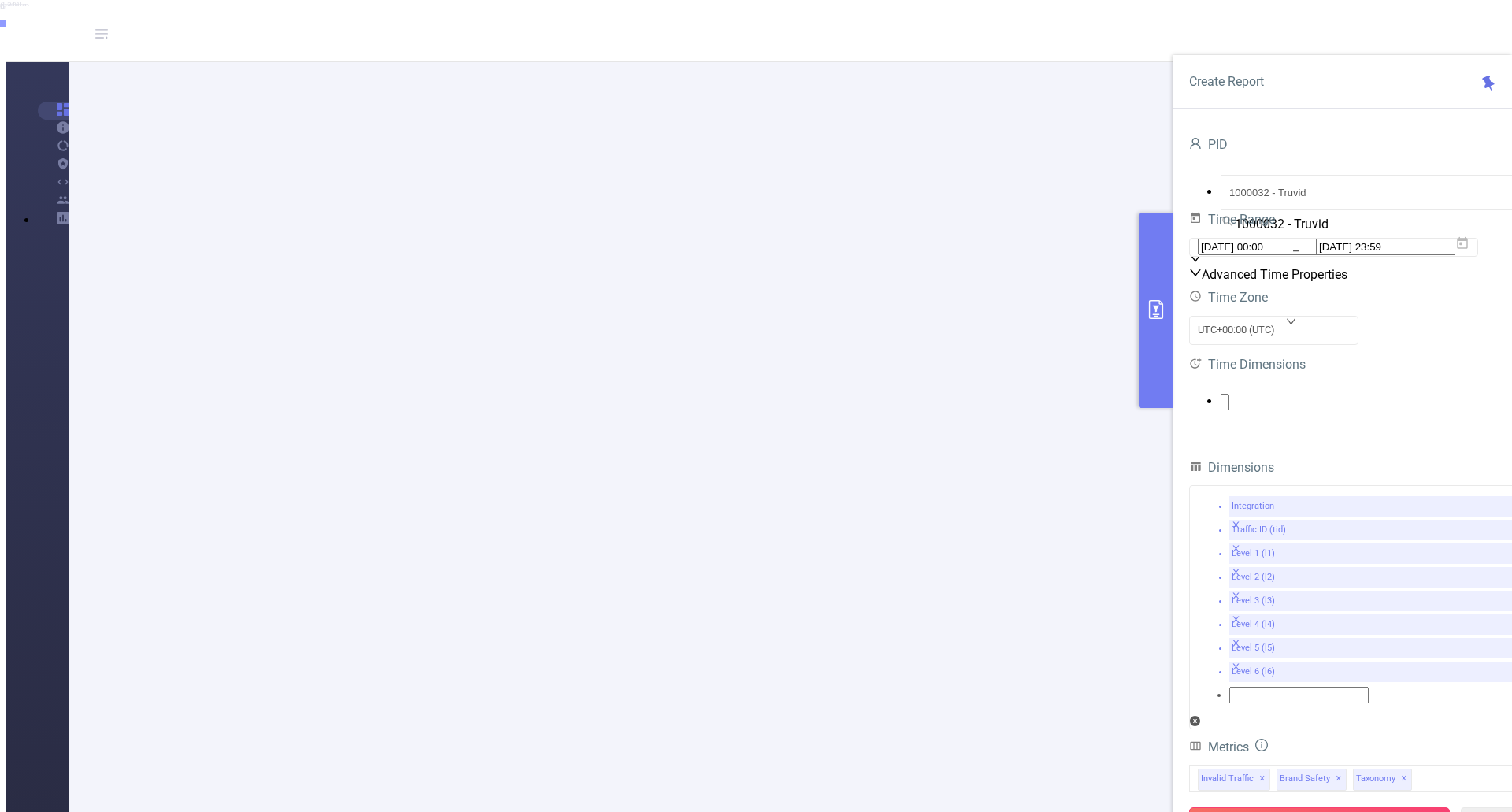
click at [1337, 807] on button "Run Report" at bounding box center [1319, 821] width 260 height 28
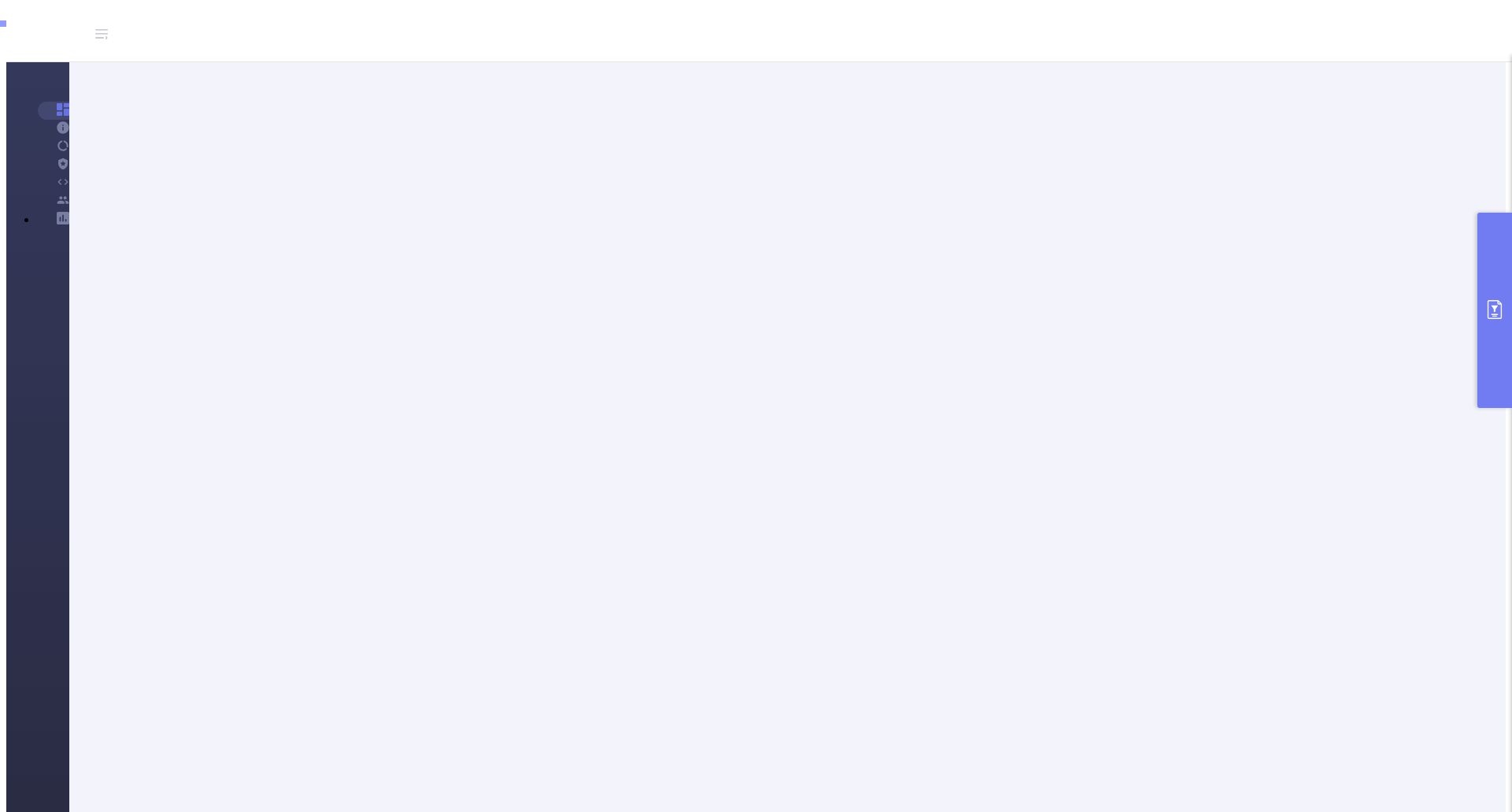
drag, startPoint x: 1485, startPoint y: 333, endPoint x: 1455, endPoint y: 345, distance: 32.3
click at [1487, 333] on button "primary" at bounding box center [1494, 310] width 35 height 195
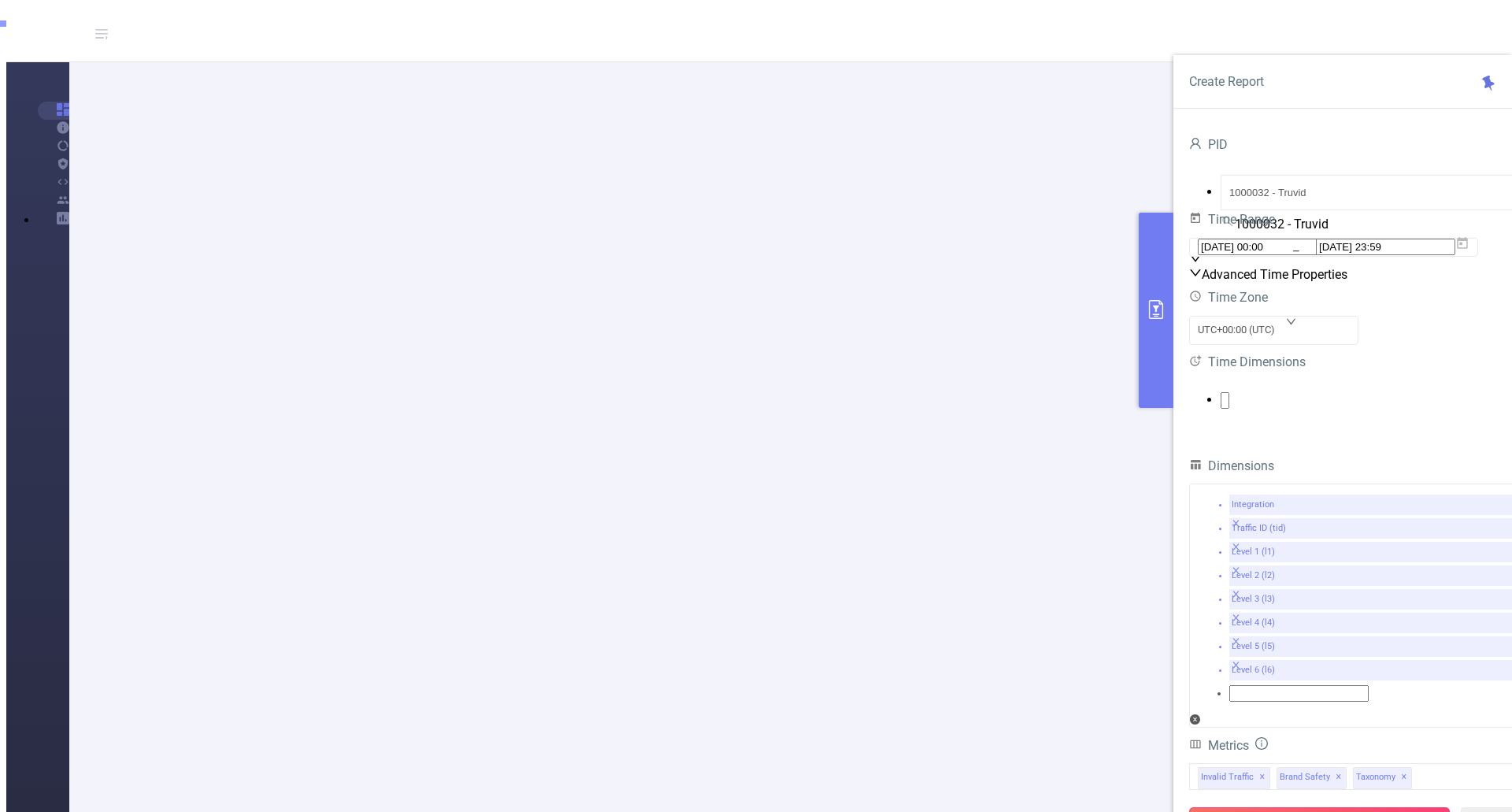
click at [1341, 807] on button "Run Report" at bounding box center [1319, 821] width 260 height 28
